Goal: Navigation & Orientation: Find specific page/section

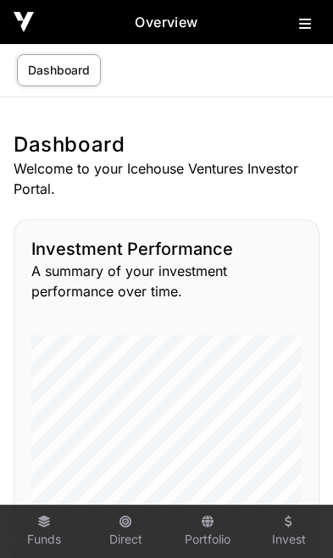
click at [304, 25] on icon at bounding box center [305, 24] width 12 height 14
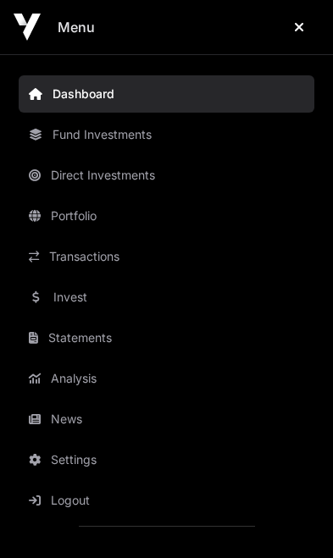
click at [93, 304] on link "Invest" at bounding box center [167, 297] width 296 height 37
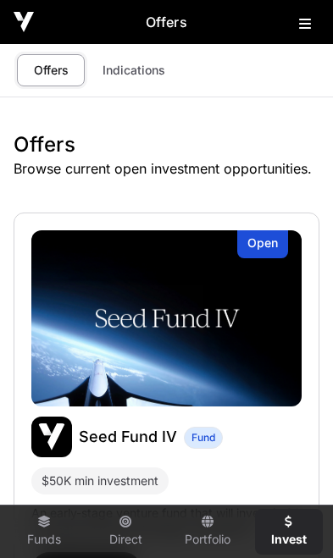
click at [304, 27] on icon at bounding box center [305, 24] width 12 height 14
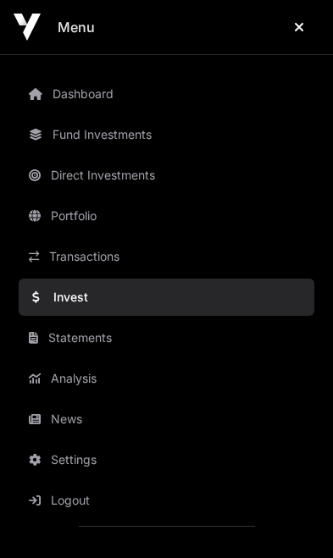
click at [94, 422] on link "News" at bounding box center [167, 419] width 296 height 37
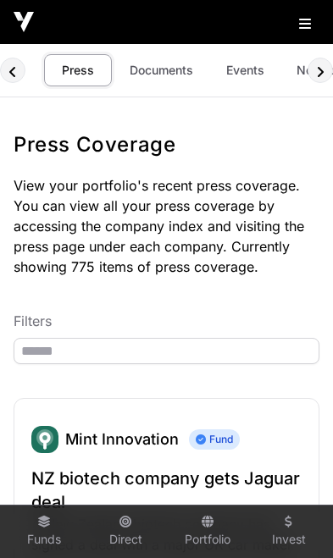
click at [164, 77] on link "Documents" at bounding box center [162, 70] width 86 height 32
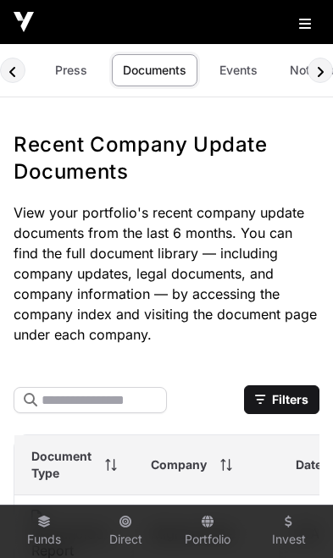
click at [242, 73] on link "Events" at bounding box center [238, 70] width 68 height 32
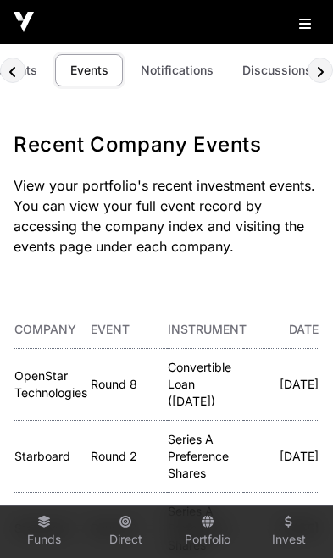
scroll to position [0, 155]
click at [275, 76] on link "Discussions" at bounding box center [278, 70] width 92 height 32
